Goal: Download file/media

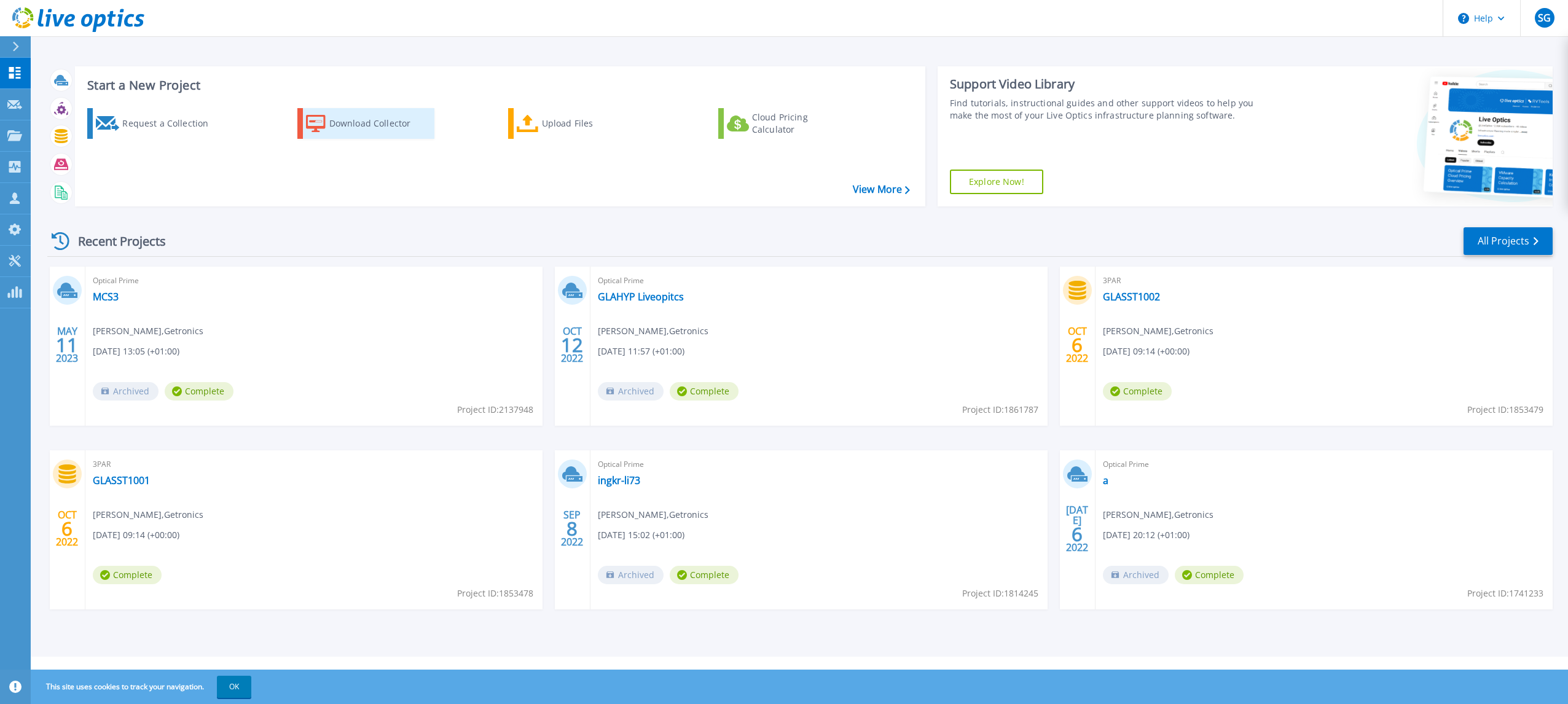
click at [377, 125] on div "Download Collector" at bounding box center [379, 123] width 98 height 25
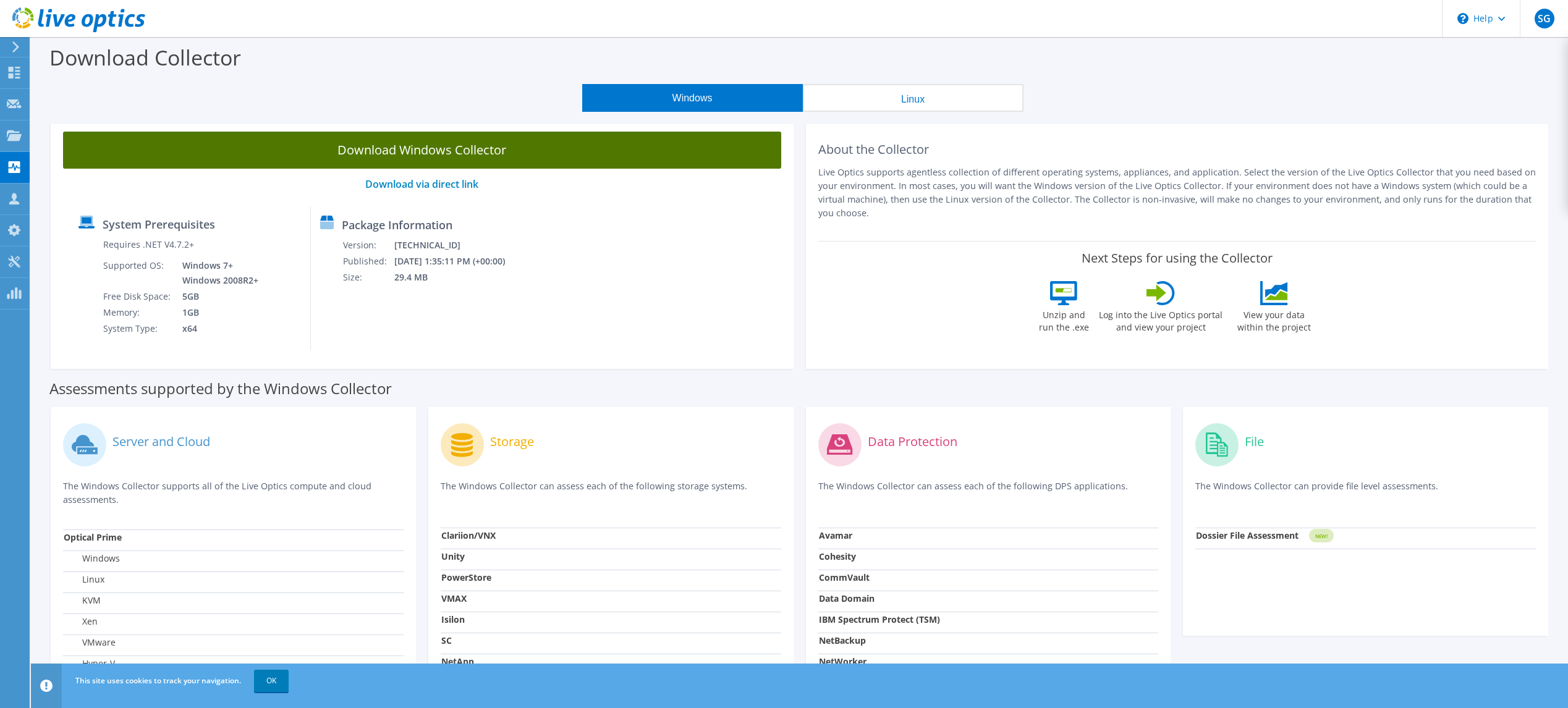
click at [397, 146] on link "Download Windows Collector" at bounding box center [422, 150] width 718 height 37
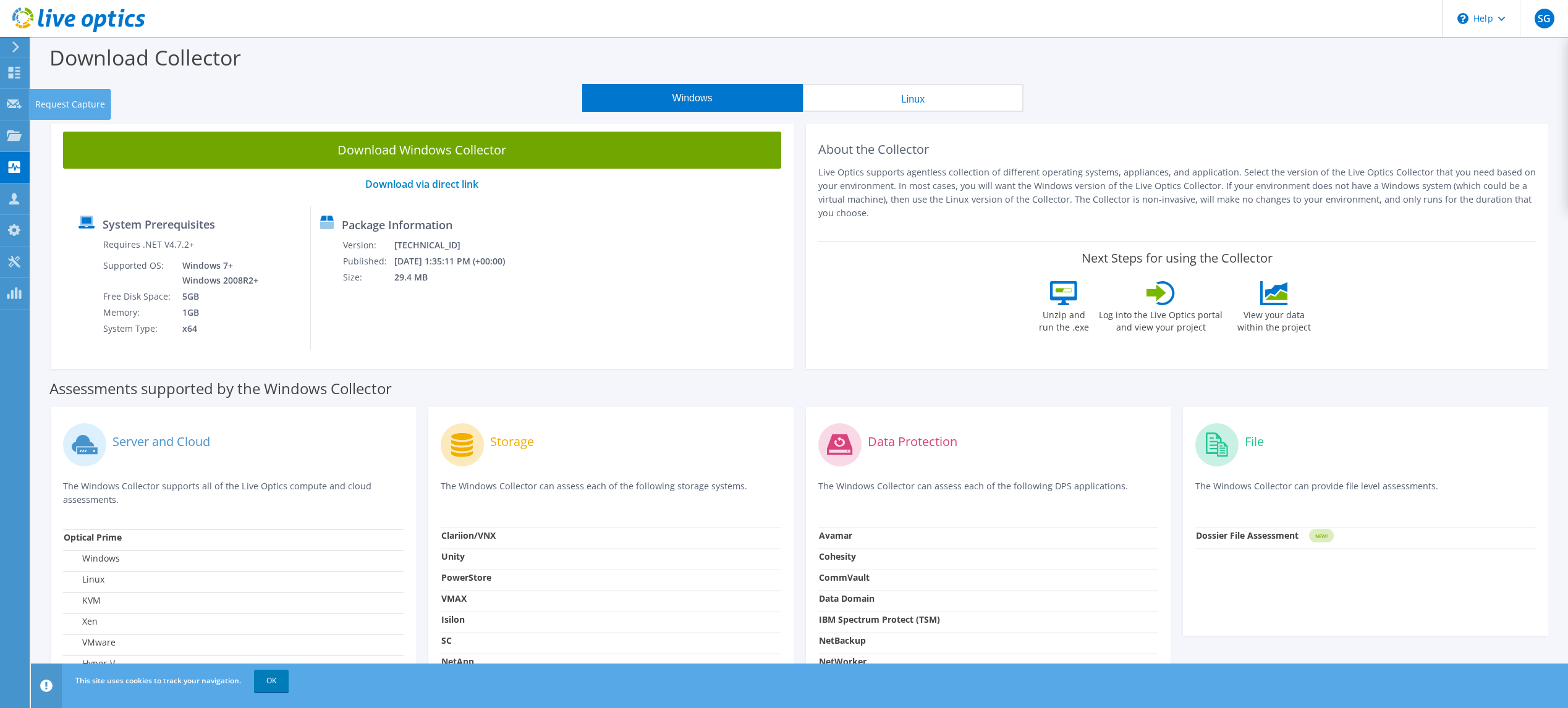
click at [15, 46] on icon at bounding box center [16, 47] width 10 height 11
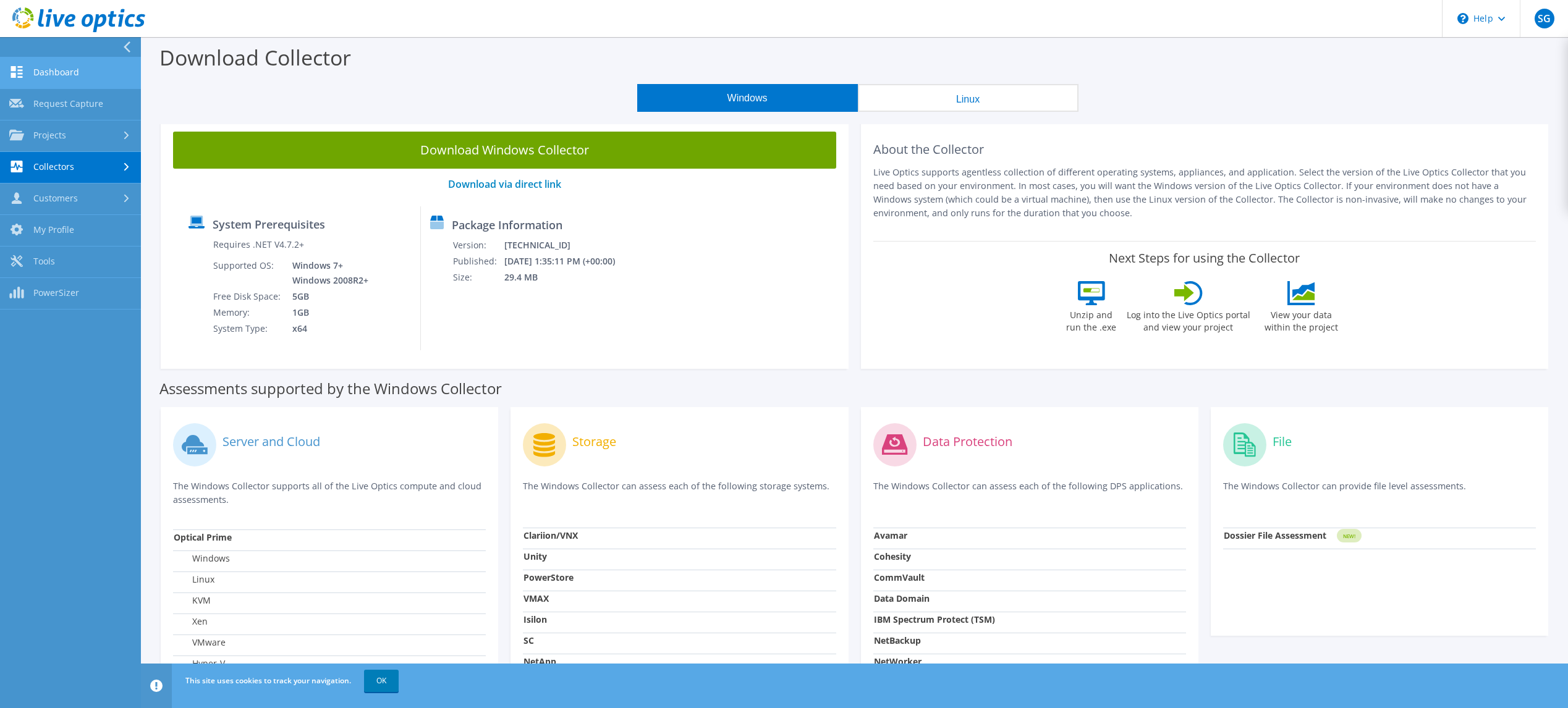
click at [37, 75] on link "Dashboard" at bounding box center [70, 74] width 141 height 32
